Goal: Task Accomplishment & Management: Use online tool/utility

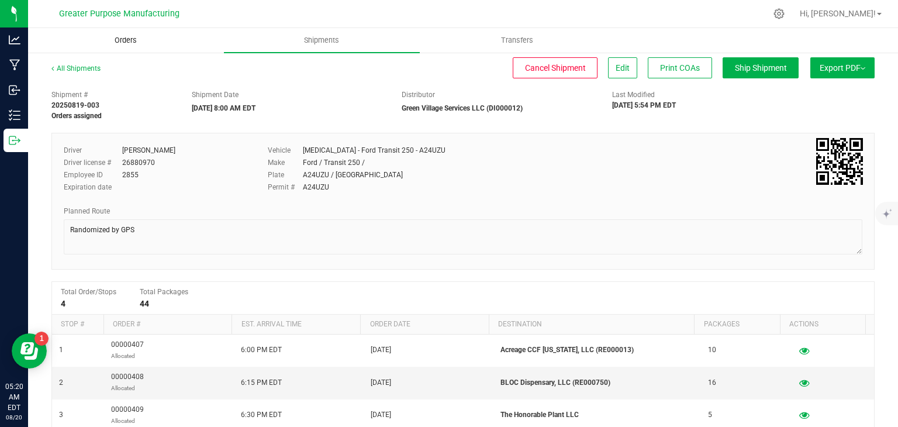
click at [131, 43] on span "Orders" at bounding box center [126, 40] width 54 height 11
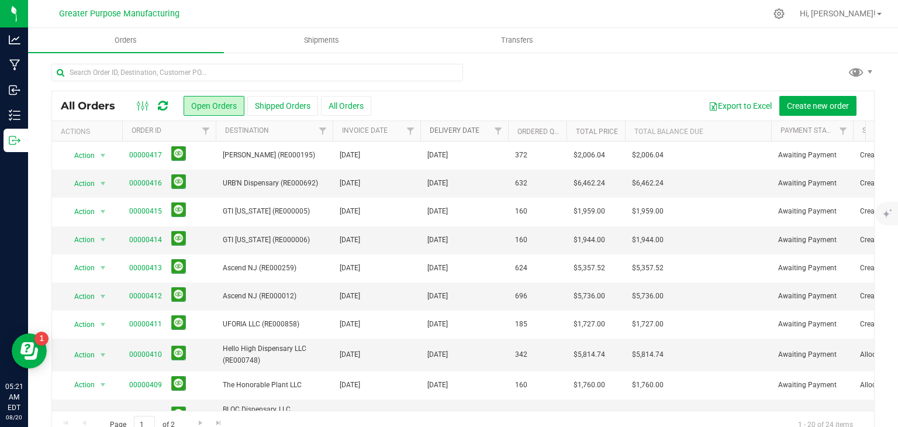
click at [469, 129] on link "Delivery Date" at bounding box center [455, 130] width 50 height 8
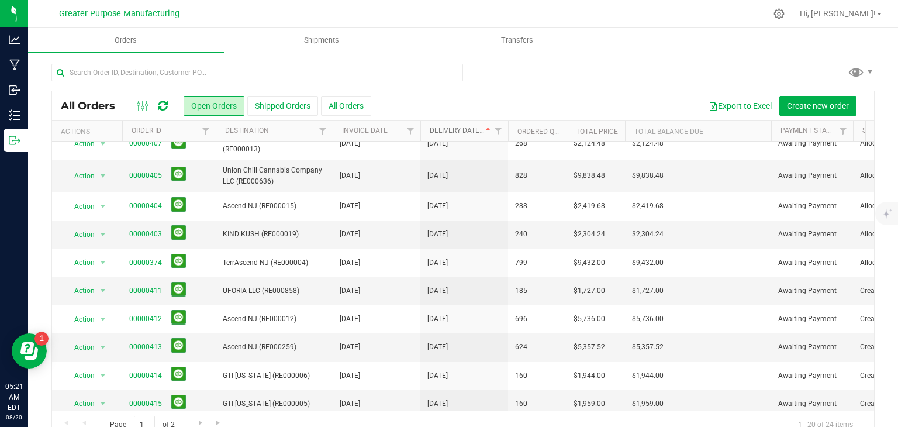
scroll to position [335, 0]
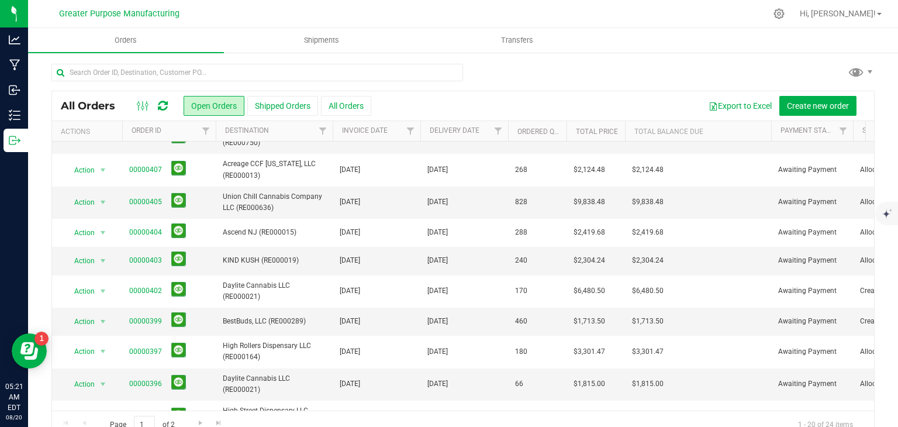
scroll to position [249, 0]
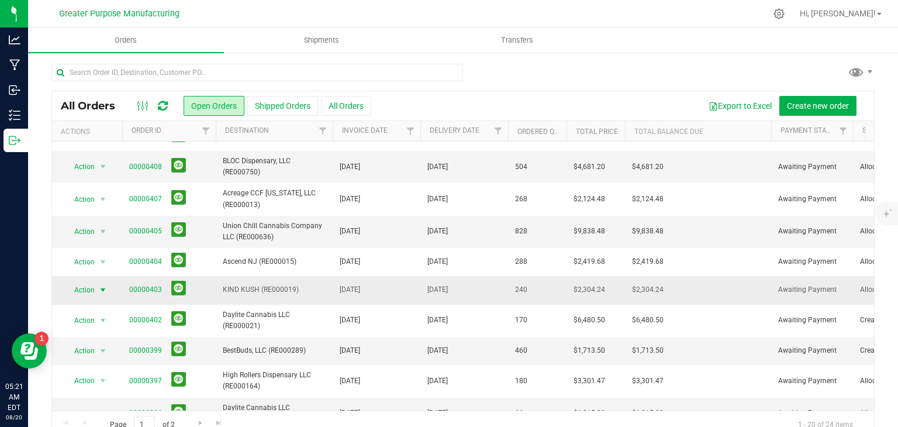
click at [102, 285] on span "select" at bounding box center [102, 289] width 9 height 9
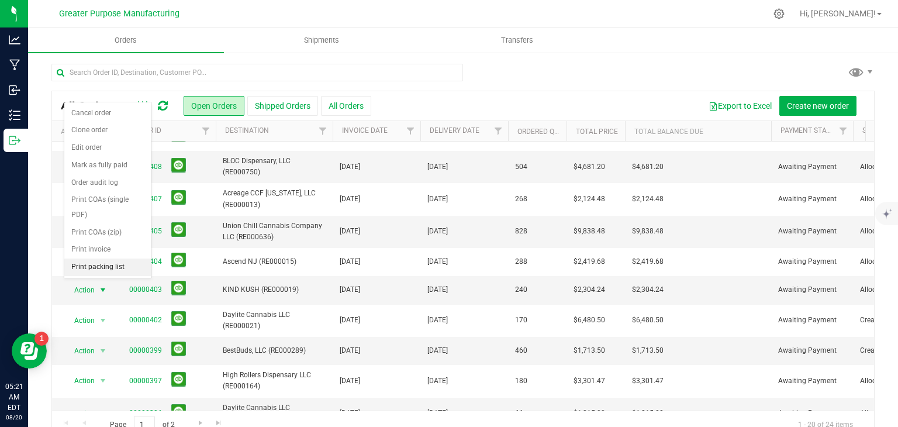
click at [104, 267] on li "Print packing list" at bounding box center [107, 268] width 87 height 18
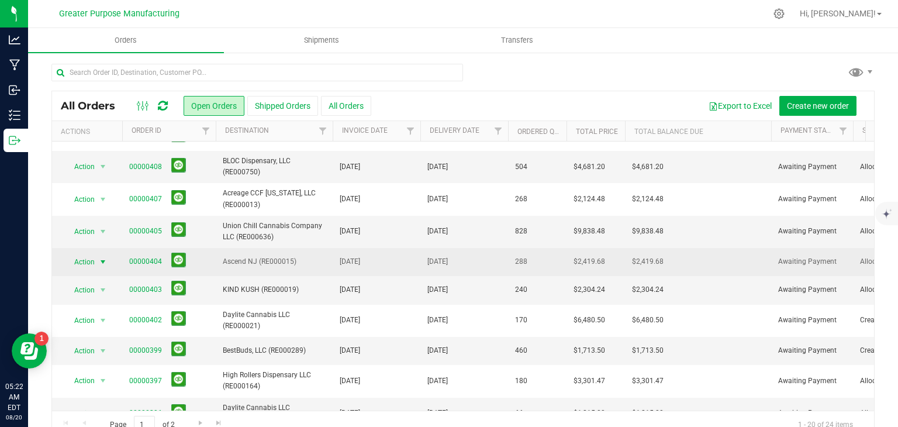
click at [105, 257] on span "select" at bounding box center [102, 261] width 9 height 9
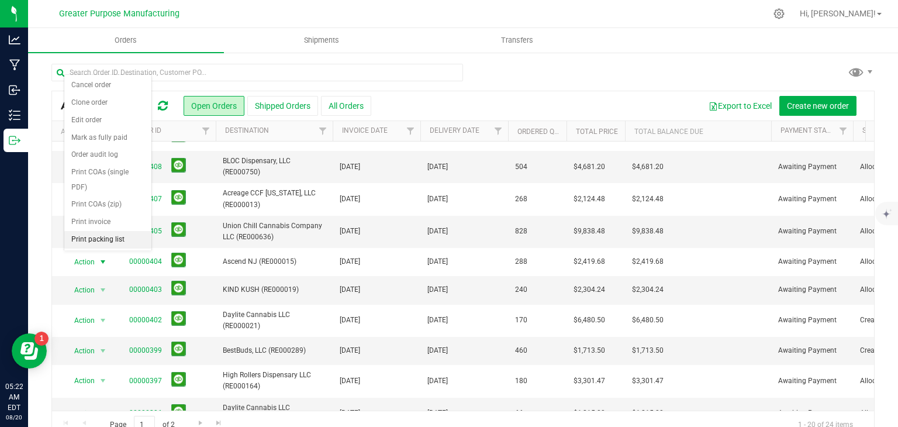
click at [94, 235] on li "Print packing list" at bounding box center [107, 240] width 87 height 18
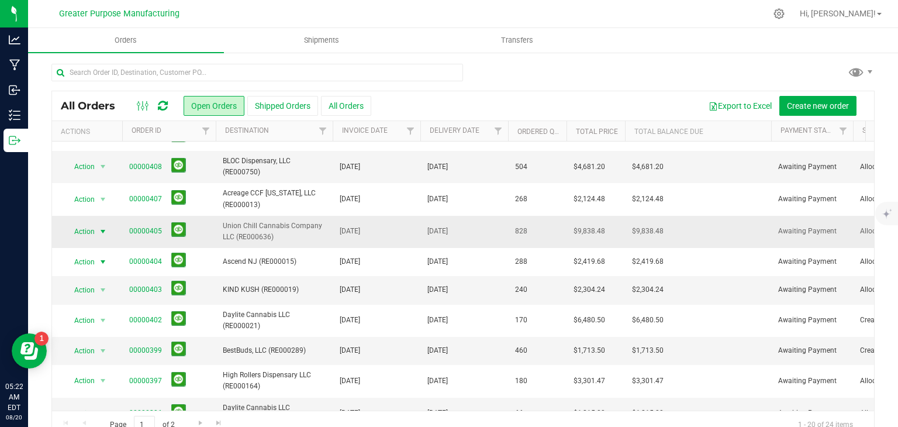
click at [101, 227] on span "select" at bounding box center [102, 231] width 9 height 9
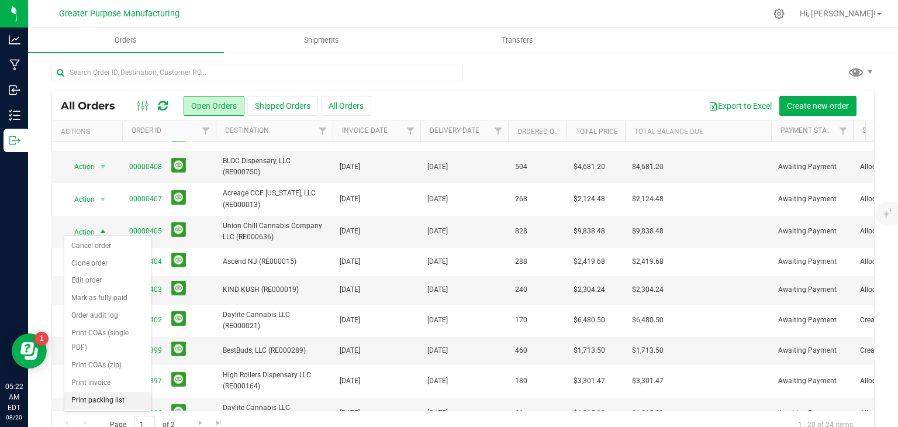
click at [108, 394] on li "Print packing list" at bounding box center [107, 401] width 87 height 18
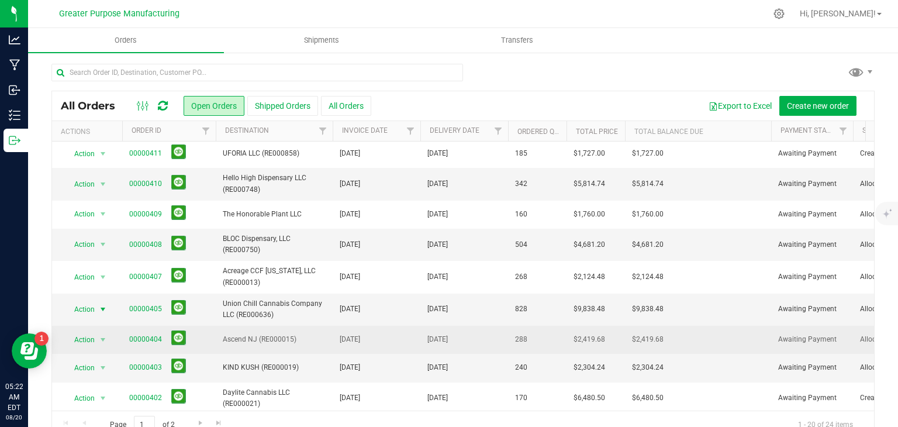
scroll to position [169, 0]
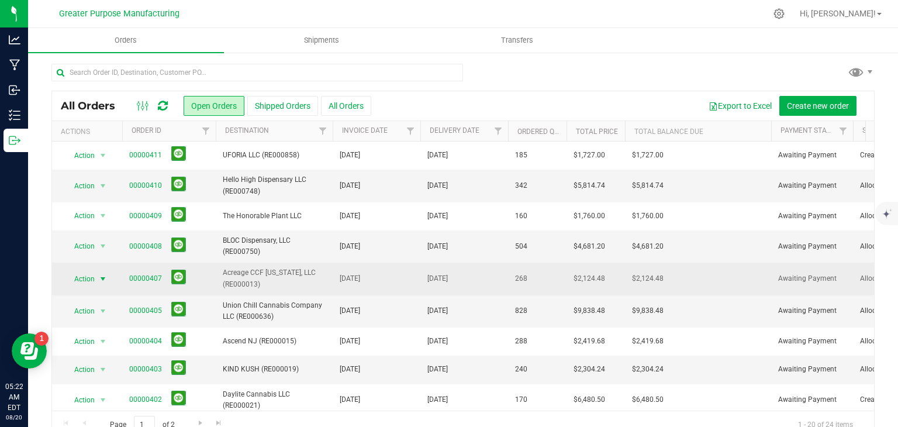
click at [105, 275] on span "select" at bounding box center [102, 278] width 9 height 9
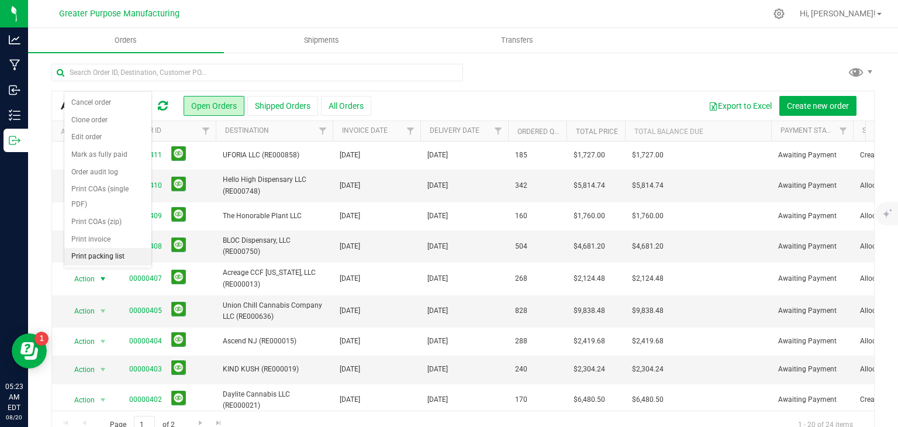
click at [102, 255] on li "Print packing list" at bounding box center [107, 257] width 87 height 18
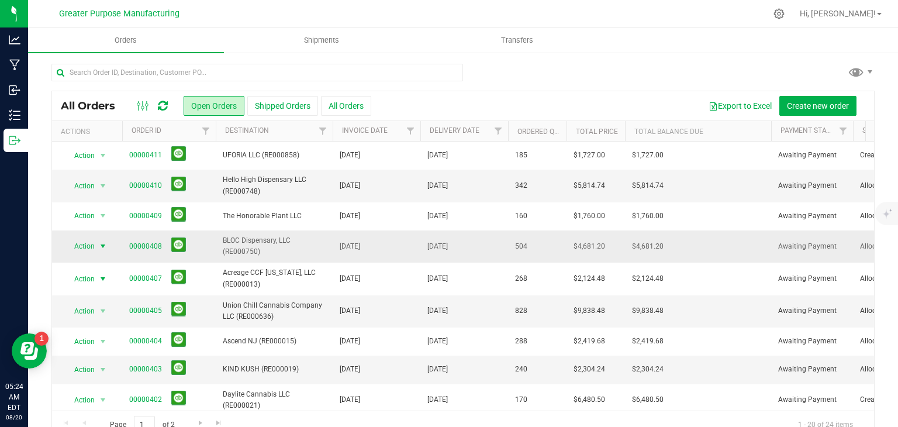
click at [102, 242] on span "select" at bounding box center [102, 246] width 9 height 9
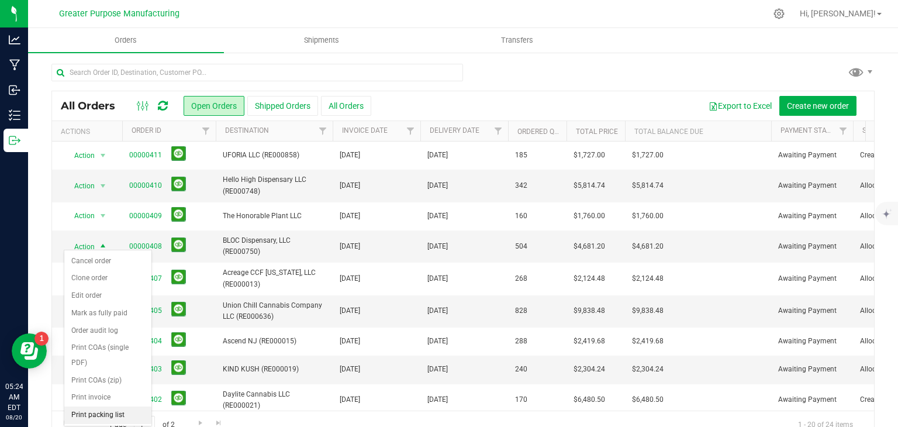
click at [102, 410] on li "Print packing list" at bounding box center [107, 416] width 87 height 18
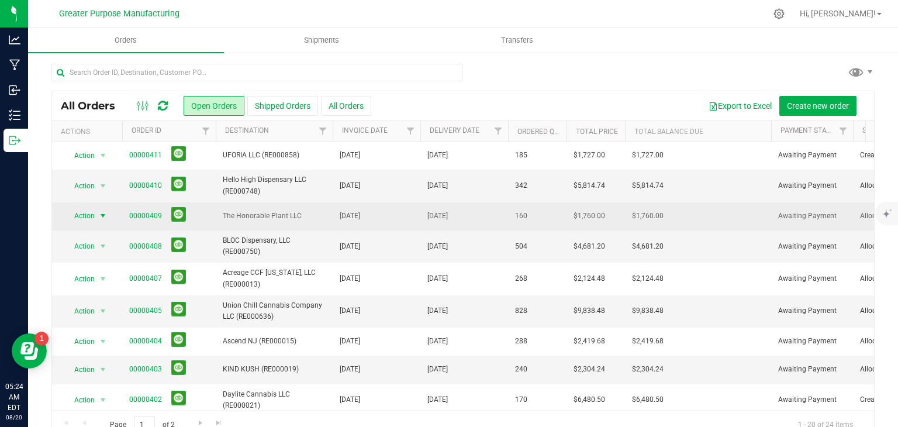
click at [105, 217] on span "select" at bounding box center [103, 216] width 15 height 16
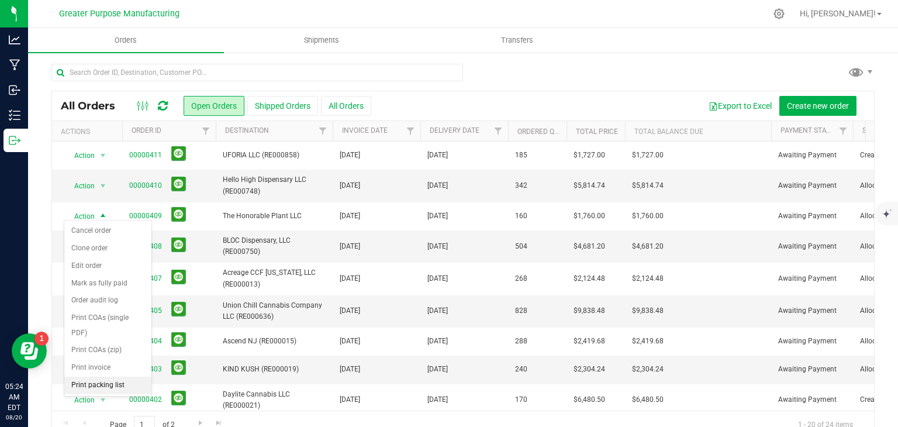
click at [102, 381] on li "Print packing list" at bounding box center [107, 386] width 87 height 18
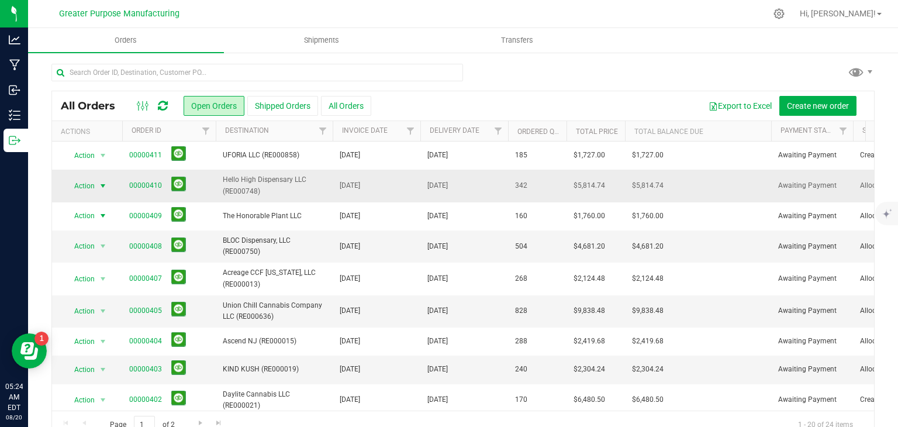
click at [103, 183] on span "select" at bounding box center [102, 185] width 9 height 9
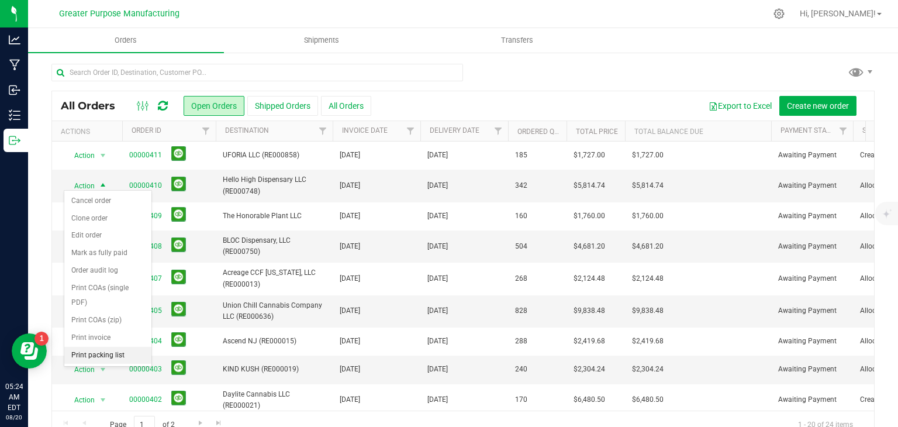
click at [106, 354] on li "Print packing list" at bounding box center [107, 356] width 87 height 18
